Goal: Transaction & Acquisition: Book appointment/travel/reservation

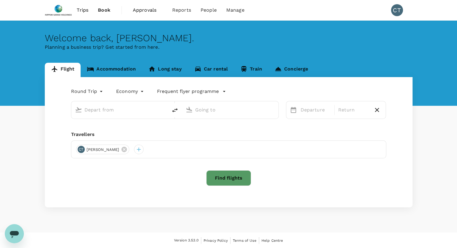
type input "Tokyo Intl (HND)"
type input "Singapore Changi (SIN)"
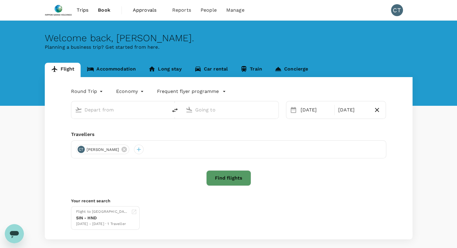
type input "Tokyo Intl (HND)"
type input "Singapore Changi (SIN)"
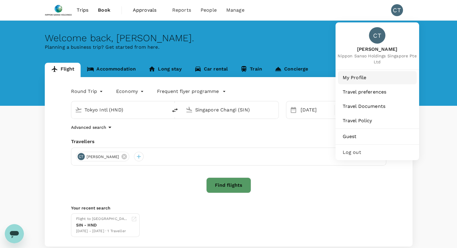
click at [361, 77] on span "My Profile" at bounding box center [377, 77] width 69 height 7
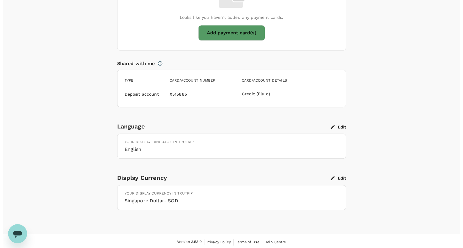
scroll to position [399, 0]
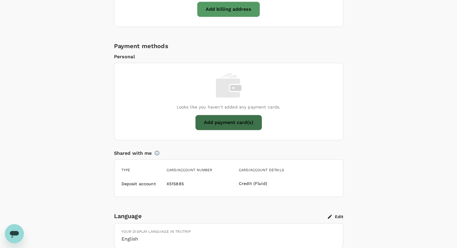
click at [222, 124] on button "Add payment card(s)" at bounding box center [228, 123] width 67 height 16
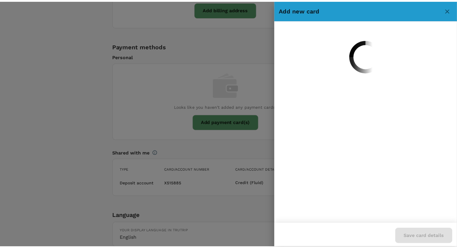
scroll to position [0, 0]
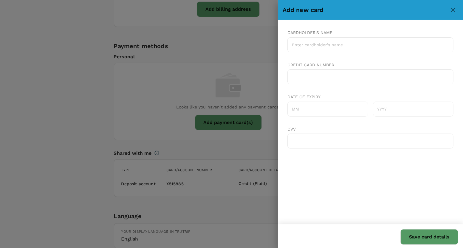
click at [299, 41] on input "Cardholder's name" at bounding box center [370, 44] width 166 height 15
type input "[PERSON_NAME] [PERSON_NAME]"
click at [308, 107] on input "Date of expiry" at bounding box center [327, 108] width 81 height 15
type input "11"
click at [388, 108] on input "text" at bounding box center [413, 108] width 81 height 15
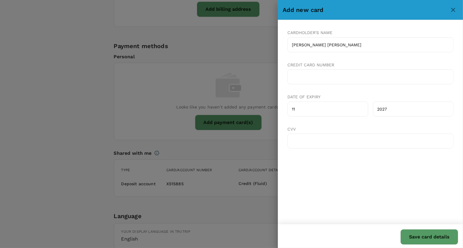
type input "2027"
click at [375, 129] on div "CVV" at bounding box center [370, 137] width 166 height 32
click at [413, 238] on button "Save card details" at bounding box center [430, 237] width 58 height 16
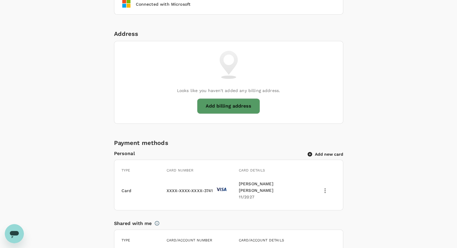
scroll to position [231, 0]
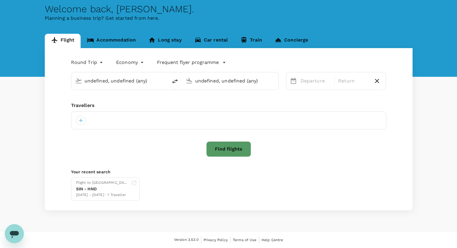
type input "Tokyo Intl (HND)"
type input "Singapore Changi (SIN)"
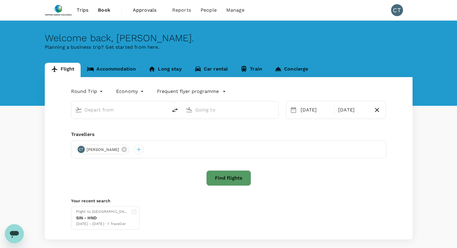
type input "Tokyo Intl (HND)"
type input "Singapore Changi (SIN)"
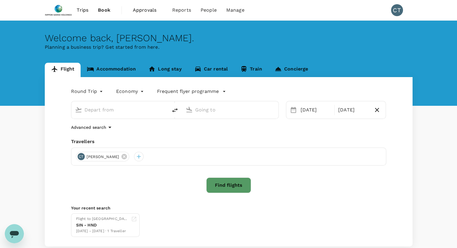
type input "Tokyo Intl (HND)"
type input "Singapore Changi (SIN)"
